Goal: Navigation & Orientation: Find specific page/section

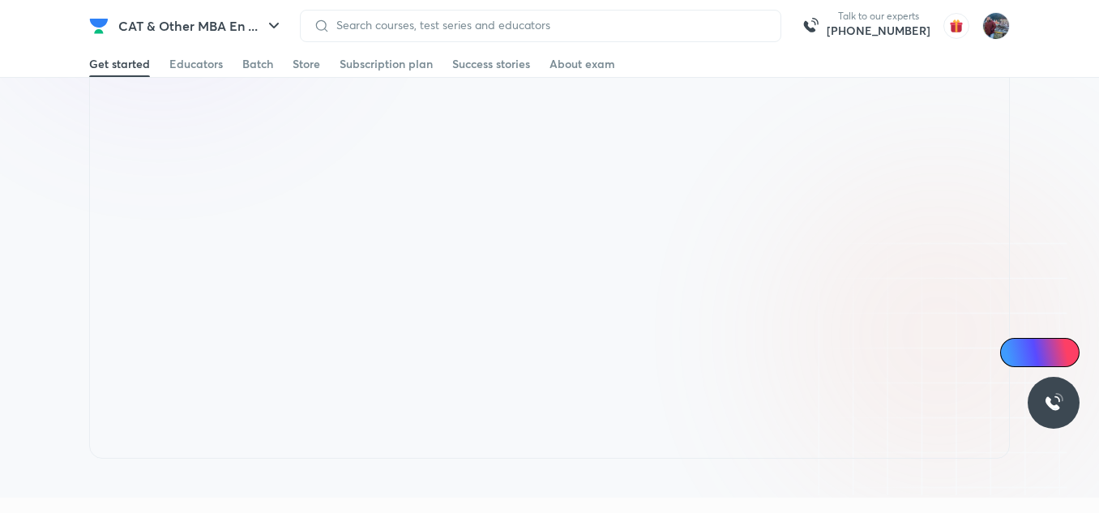
scroll to position [3548, 0]
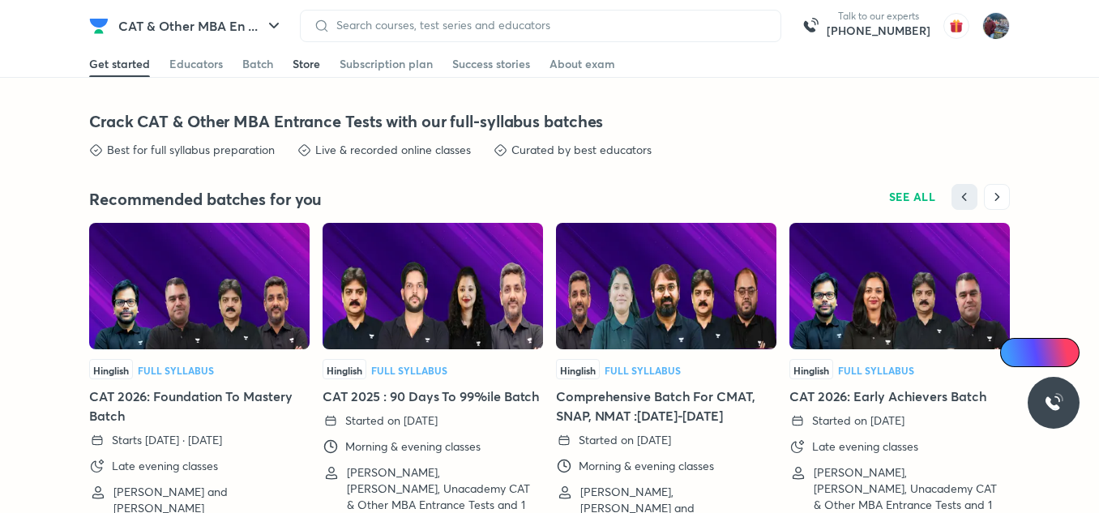
click at [313, 70] on div "Store" at bounding box center [306, 64] width 28 height 16
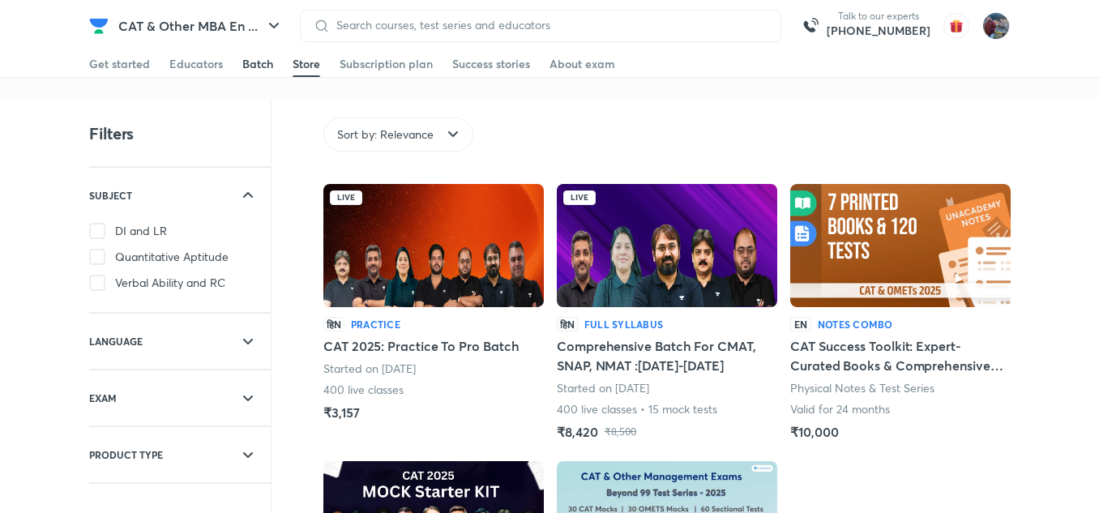
click at [258, 62] on div "Batch" at bounding box center [257, 64] width 31 height 16
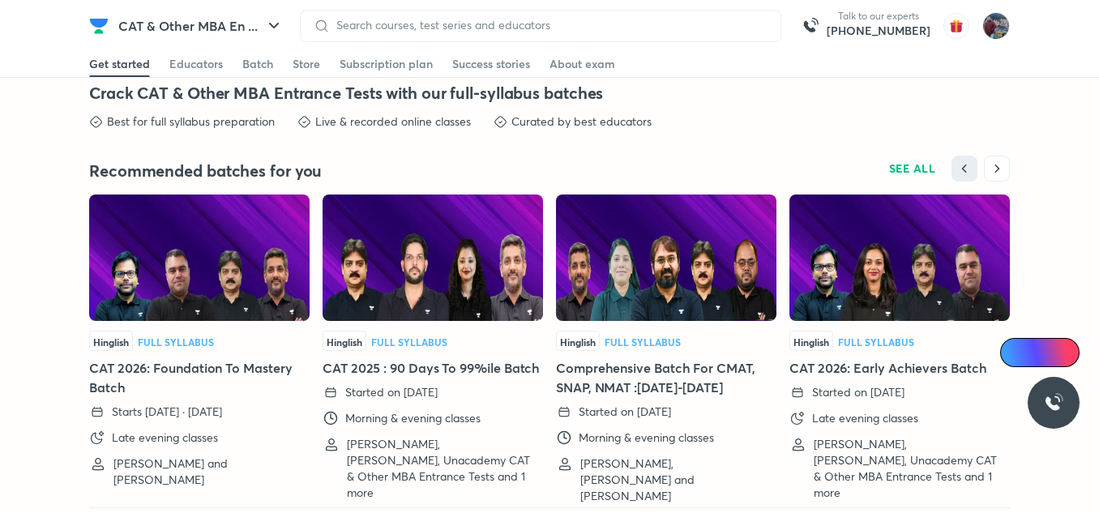
scroll to position [3578, 0]
